Goal: Information Seeking & Learning: Check status

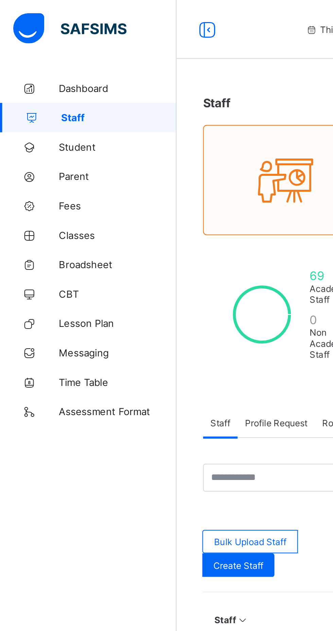
click at [35, 123] on span "Broadsheet" at bounding box center [54, 122] width 54 height 5
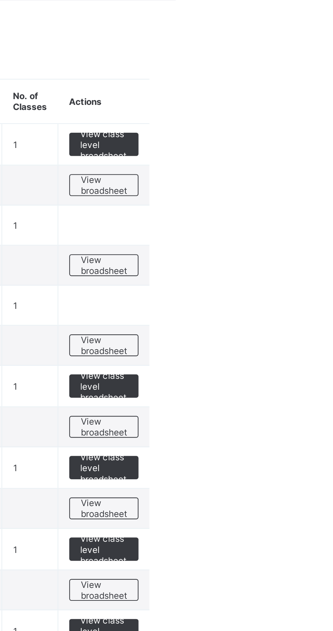
click at [303, 227] on span "View broadsheet" at bounding box center [299, 226] width 21 height 10
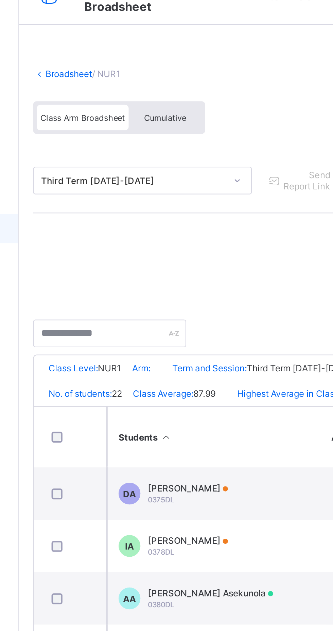
scroll to position [48, 3]
click at [145, 71] on span "Cumulative" at bounding box center [150, 70] width 20 height 5
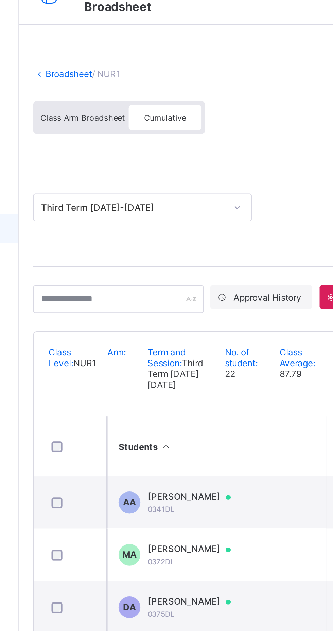
click at [164, 248] on td "AA [PERSON_NAME] 0341DL" at bounding box center [174, 250] width 102 height 24
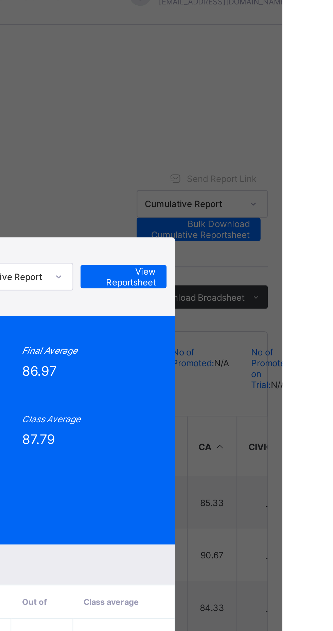
click at [333, 206] on div "AA 0341DL [PERSON_NAME] undefined undefined Approved Cumulative Report View Rep…" at bounding box center [166, 315] width 333 height 631
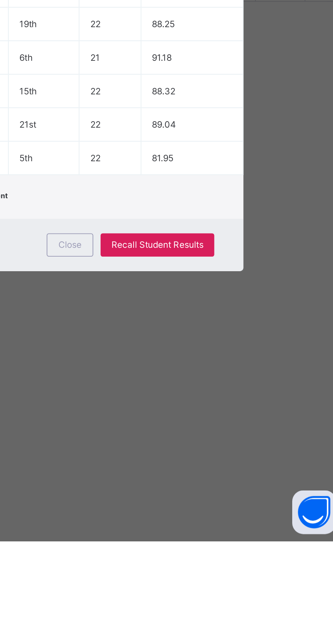
click at [249, 630] on div "AA 0341DL [PERSON_NAME] undefined undefined Approved Cumulative Report View Rep…" at bounding box center [166, 315] width 333 height 631
click at [213, 499] on div "Close" at bounding box center [202, 493] width 22 height 11
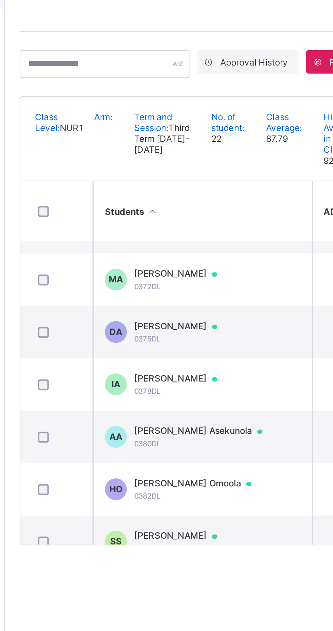
scroll to position [29, 0]
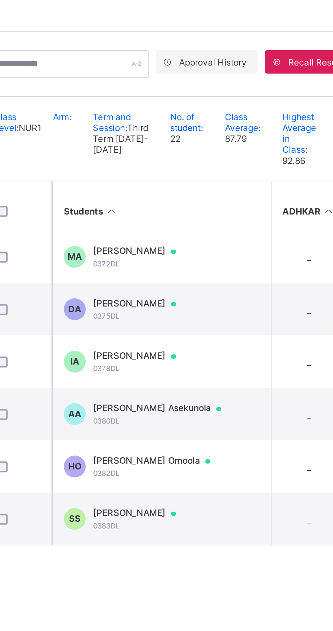
click at [207, 324] on div "[PERSON_NAME] Asekunola 0380DL" at bounding box center [175, 318] width 66 height 11
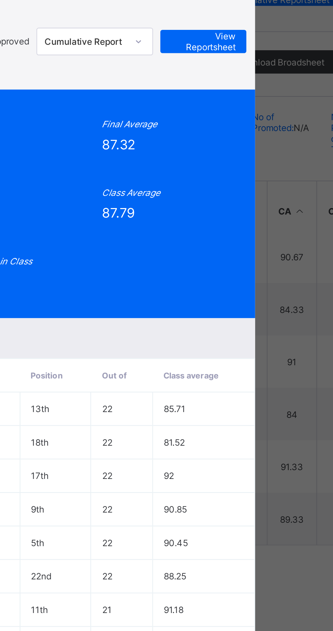
click at [274, 150] on span "View Reportsheet" at bounding box center [259, 145] width 30 height 10
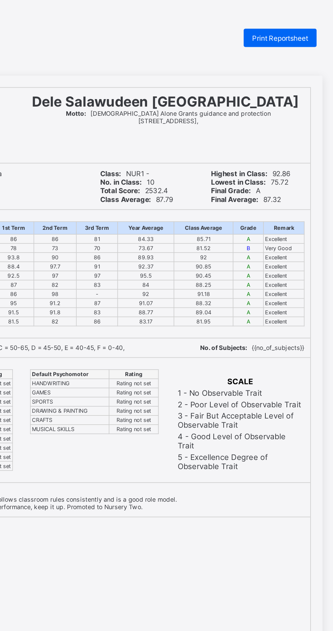
click at [276, 22] on span "Print Reportsheet" at bounding box center [276, 22] width 33 height 5
